Goal: Navigation & Orientation: Find specific page/section

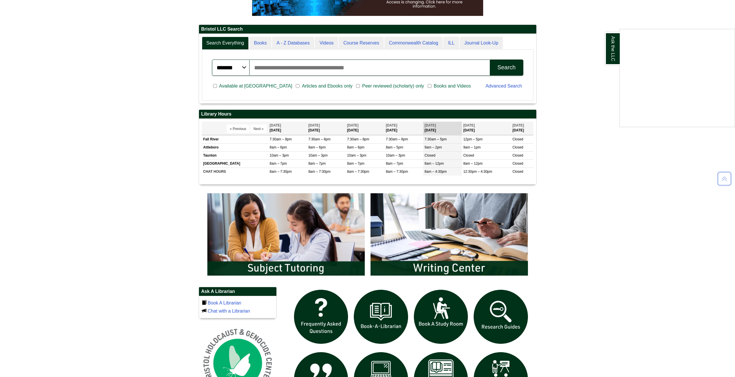
scroll to position [260, 0]
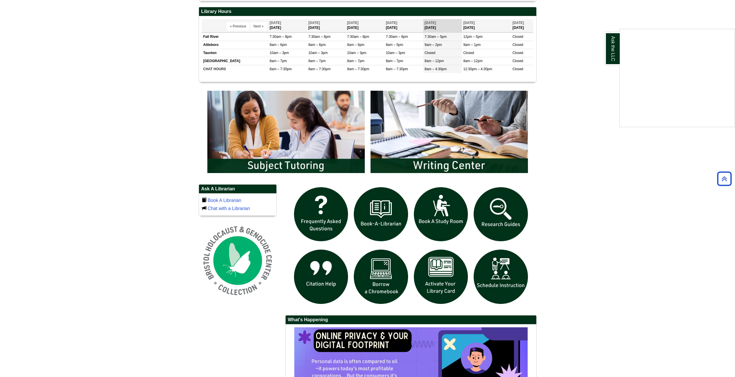
click at [388, 293] on div "Ask the LLC" at bounding box center [367, 188] width 735 height 377
click at [376, 282] on img "slideshow" at bounding box center [381, 277] width 60 height 60
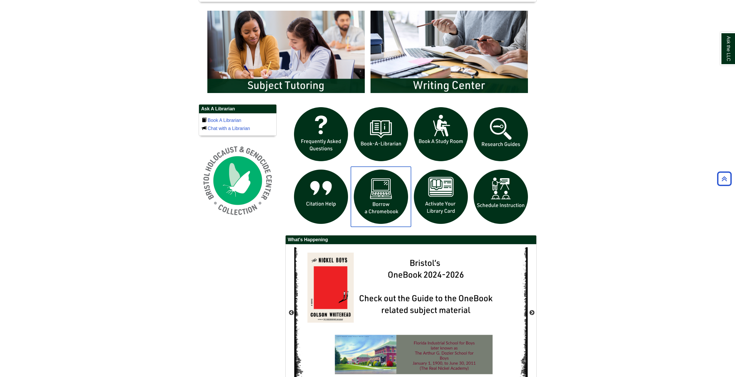
scroll to position [347, 0]
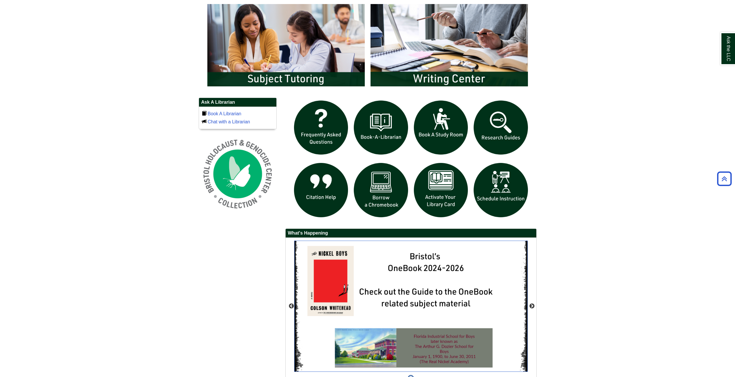
click at [429, 279] on img "slideshow" at bounding box center [410, 306] width 233 height 131
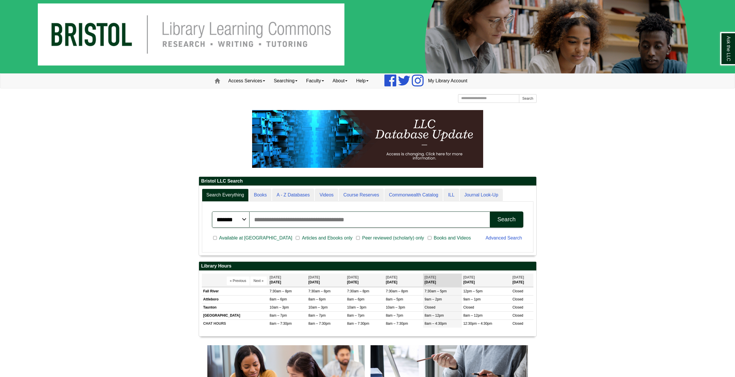
scroll to position [70, 337]
click at [451, 80] on link "My Library Account" at bounding box center [448, 81] width 48 height 14
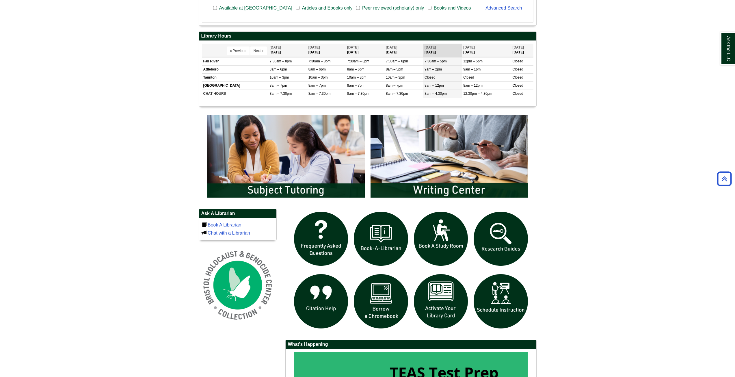
scroll to position [237, 0]
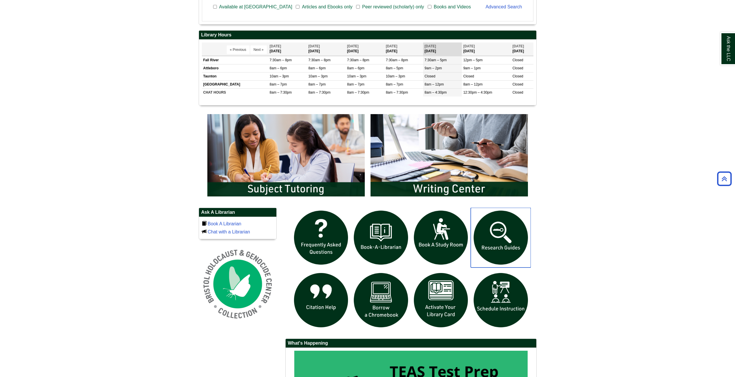
click at [499, 241] on img "slideshow" at bounding box center [501, 238] width 60 height 60
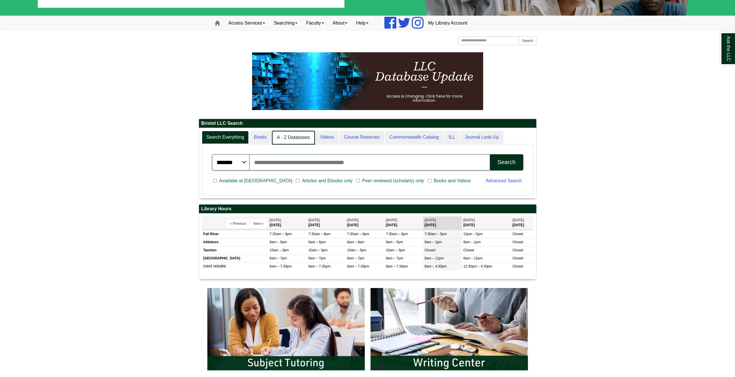
scroll to position [70, 337]
click at [271, 138] on link "Books" at bounding box center [260, 138] width 23 height 14
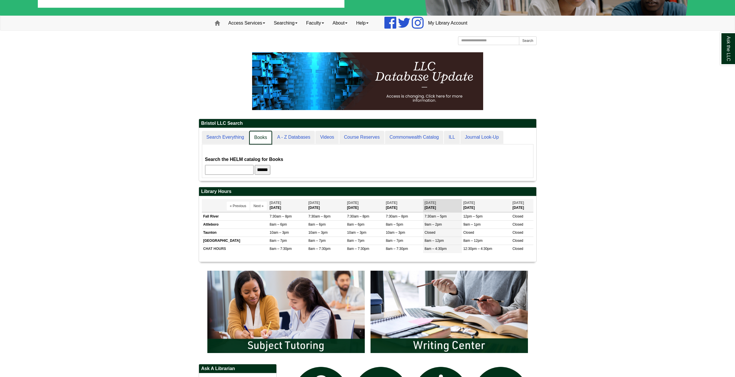
scroll to position [53, 337]
click at [287, 139] on link "A - Z Databases" at bounding box center [293, 138] width 43 height 14
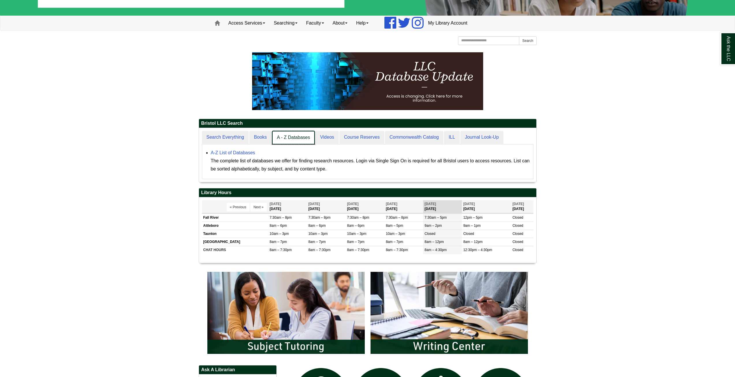
scroll to position [54, 337]
click at [325, 138] on link "Videos" at bounding box center [327, 138] width 24 height 14
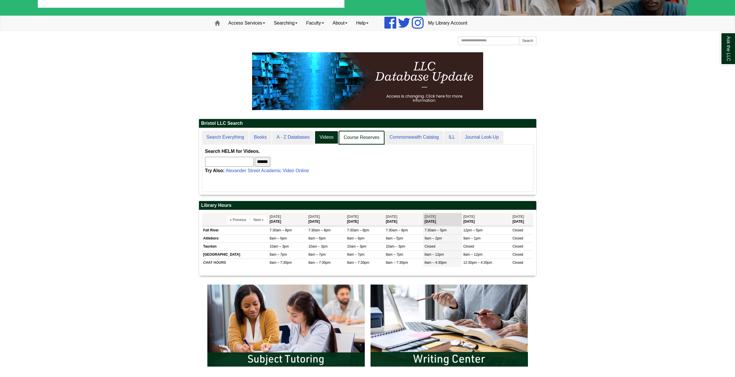
click at [358, 138] on link "Course Reserves" at bounding box center [362, 138] width 46 height 14
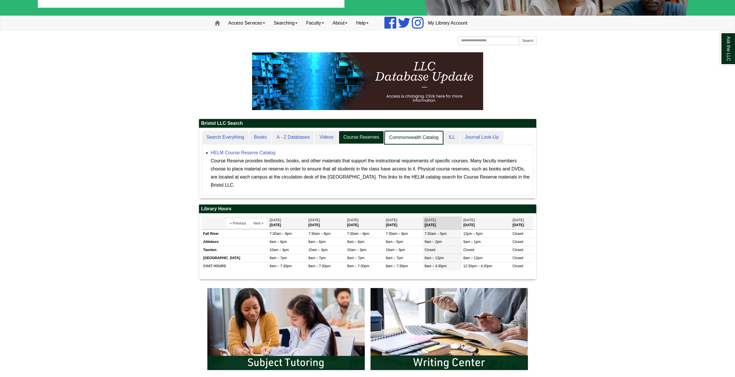
click at [394, 137] on link "Commonwealth Catalog" at bounding box center [413, 138] width 59 height 14
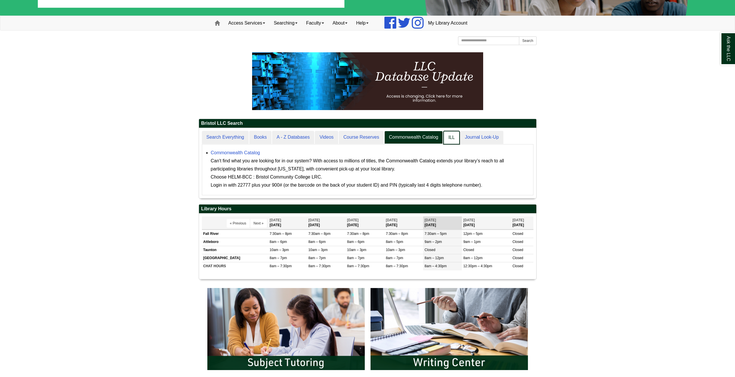
click at [454, 135] on link "ILL" at bounding box center [451, 138] width 16 height 14
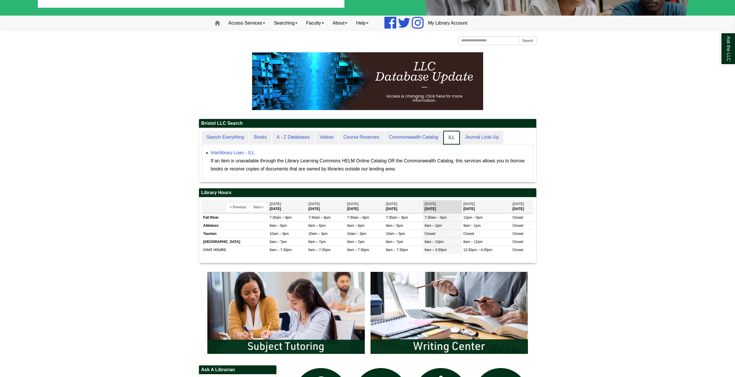
scroll to position [54, 337]
click at [475, 137] on link "Journal Look-Up" at bounding box center [482, 138] width 44 height 14
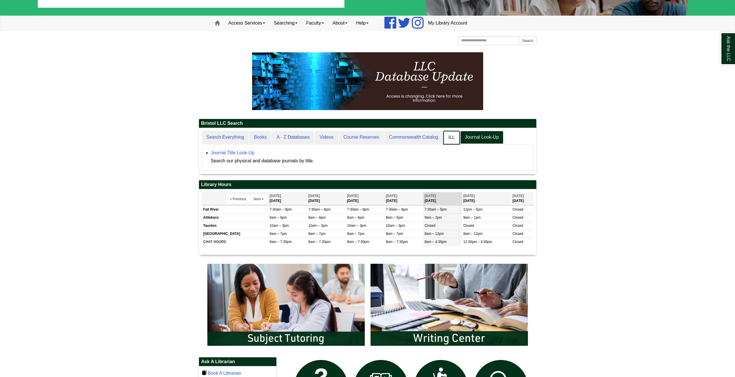
click at [456, 139] on link "ILL" at bounding box center [451, 138] width 16 height 14
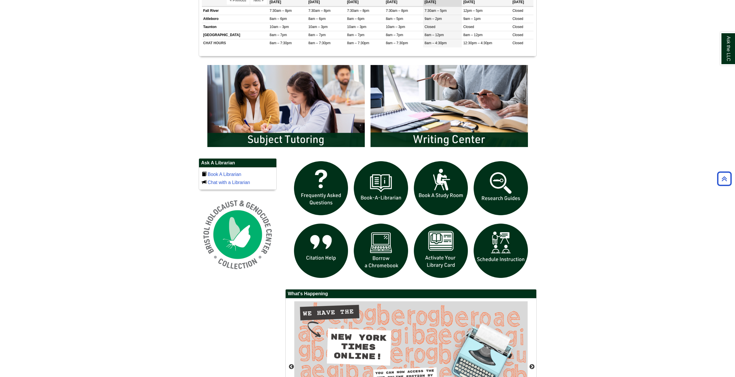
scroll to position [365, 0]
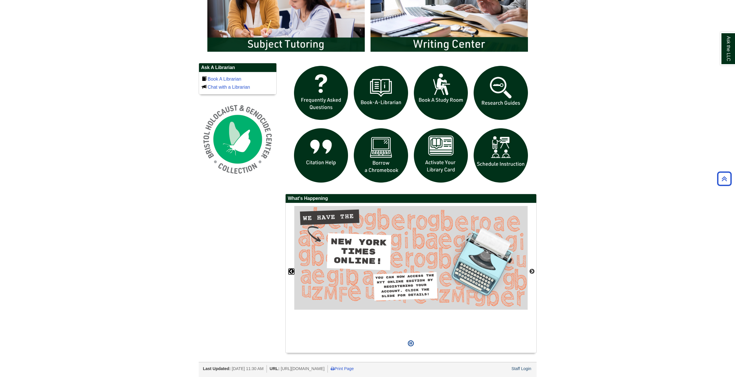
click at [291, 271] on button "Previous" at bounding box center [292, 272] width 6 height 6
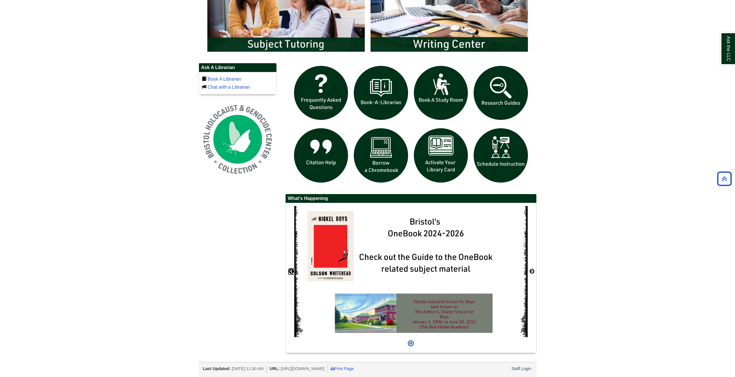
click at [290, 271] on button "Previous" at bounding box center [292, 272] width 6 height 6
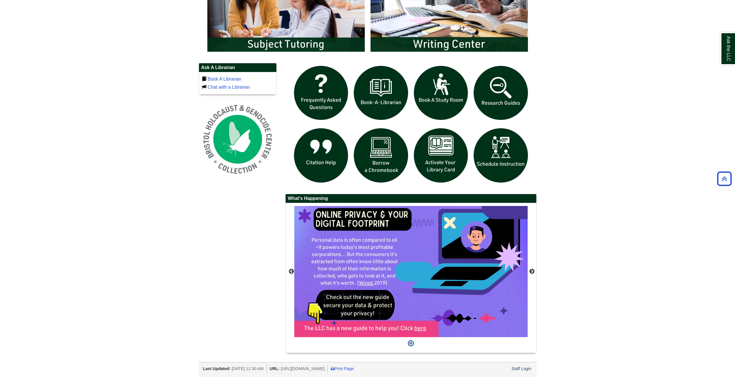
click at [286, 270] on div "Previous" at bounding box center [411, 278] width 251 height 150
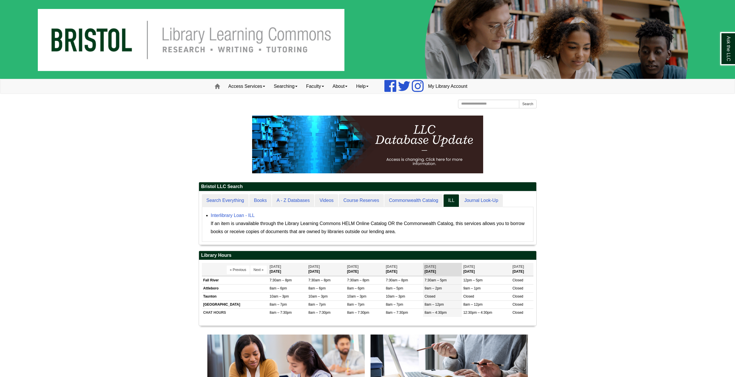
scroll to position [53, 337]
click at [341, 87] on link "About" at bounding box center [340, 86] width 24 height 14
click at [327, 88] on link "Faculty" at bounding box center [315, 86] width 27 height 14
click at [287, 91] on link "Searching" at bounding box center [285, 86] width 32 height 14
click at [263, 88] on link "Access Services" at bounding box center [246, 86] width 45 height 14
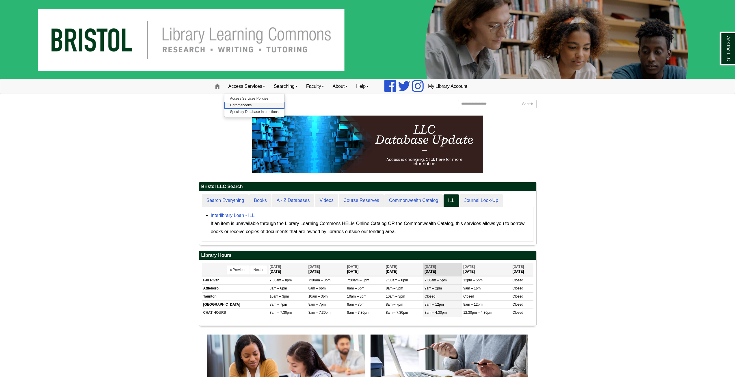
click at [258, 105] on link "Chromebooks" at bounding box center [254, 105] width 60 height 7
click at [255, 83] on link "Access Services" at bounding box center [246, 86] width 45 height 14
click at [291, 88] on link "Searching" at bounding box center [285, 86] width 32 height 14
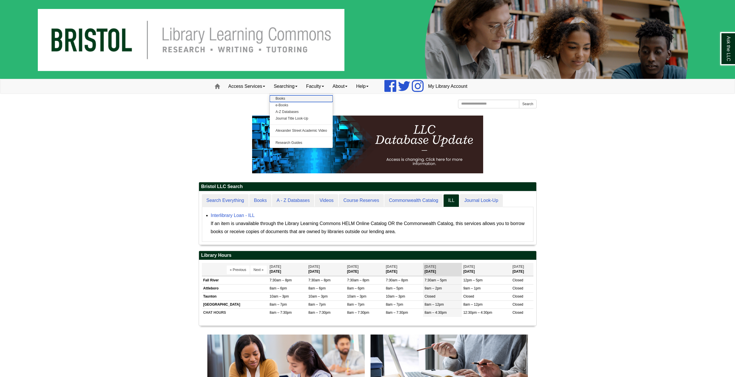
click at [296, 97] on link "Books" at bounding box center [301, 98] width 63 height 7
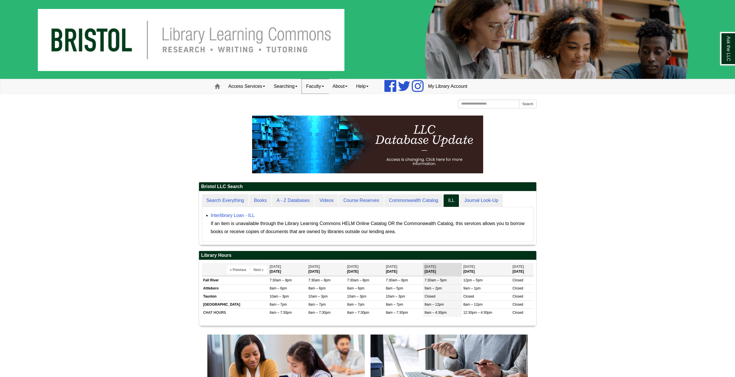
click at [321, 88] on link "Faculty" at bounding box center [315, 86] width 27 height 14
click at [349, 87] on link "About" at bounding box center [340, 86] width 24 height 14
click at [367, 88] on link "Help" at bounding box center [362, 86] width 21 height 14
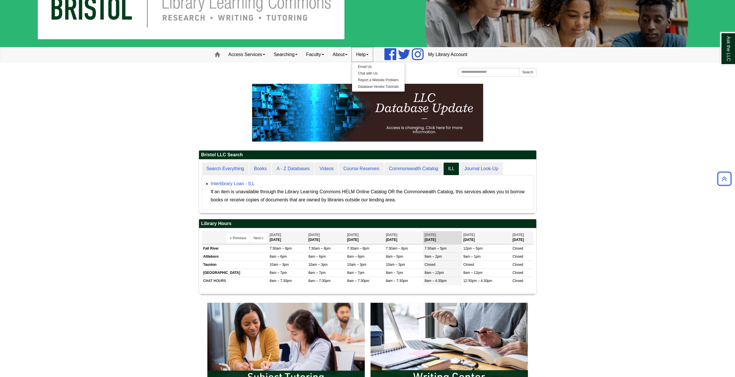
scroll to position [0, 0]
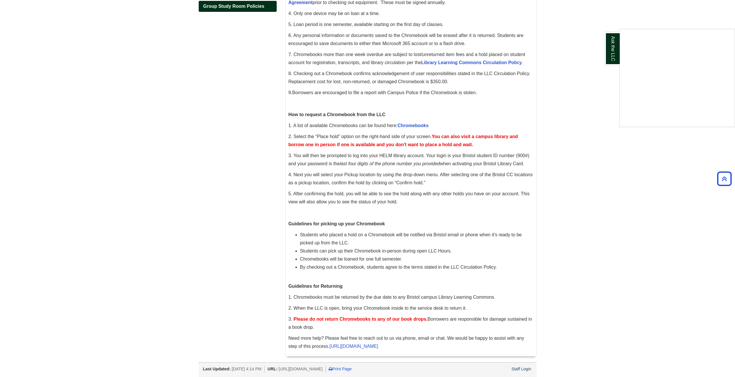
scroll to position [33, 0]
